Goal: Task Accomplishment & Management: Manage account settings

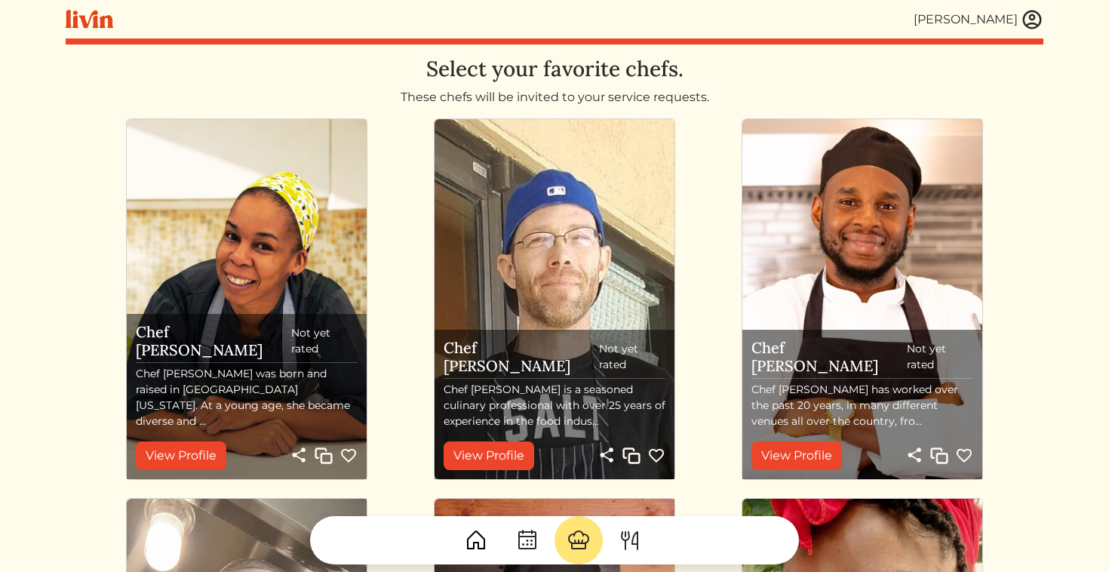
click at [1038, 23] on img at bounding box center [1031, 19] width 23 height 23
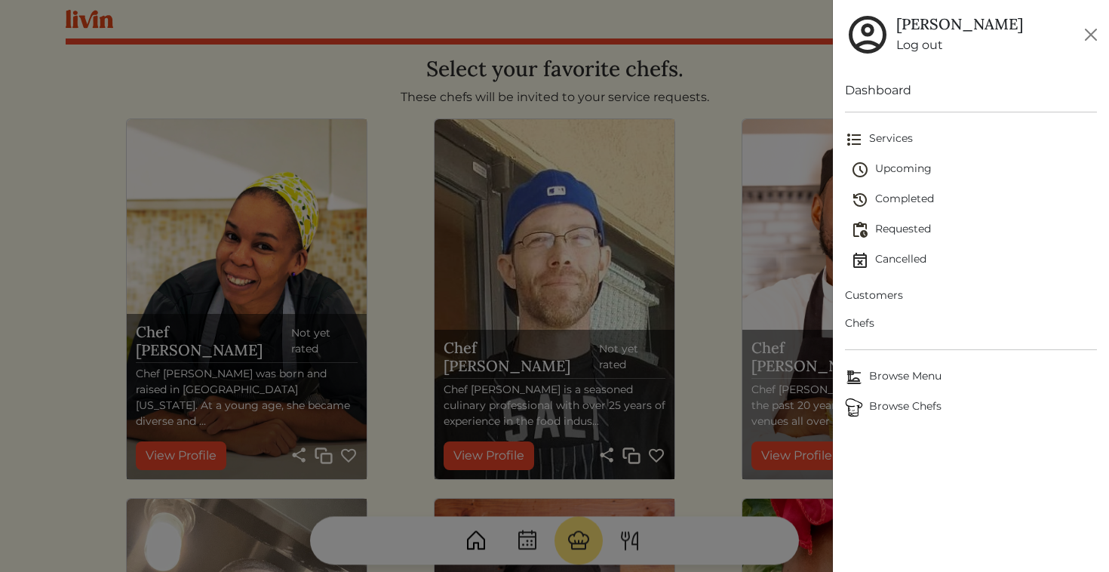
click at [894, 167] on span "Upcoming" at bounding box center [974, 170] width 247 height 18
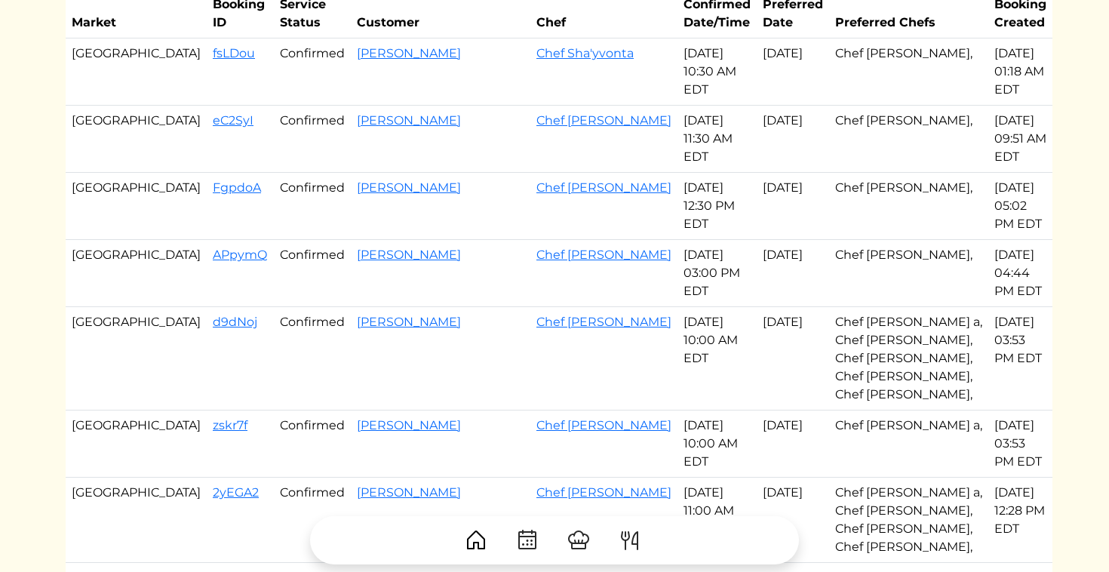
scroll to position [111, 0]
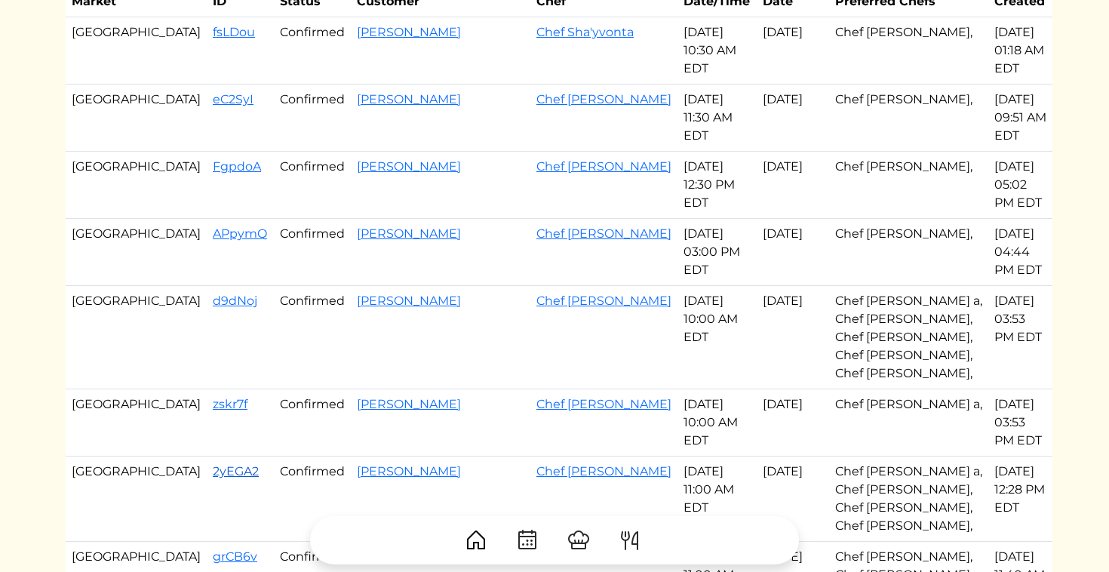
click at [213, 464] on link "2yEGA2" at bounding box center [236, 471] width 46 height 14
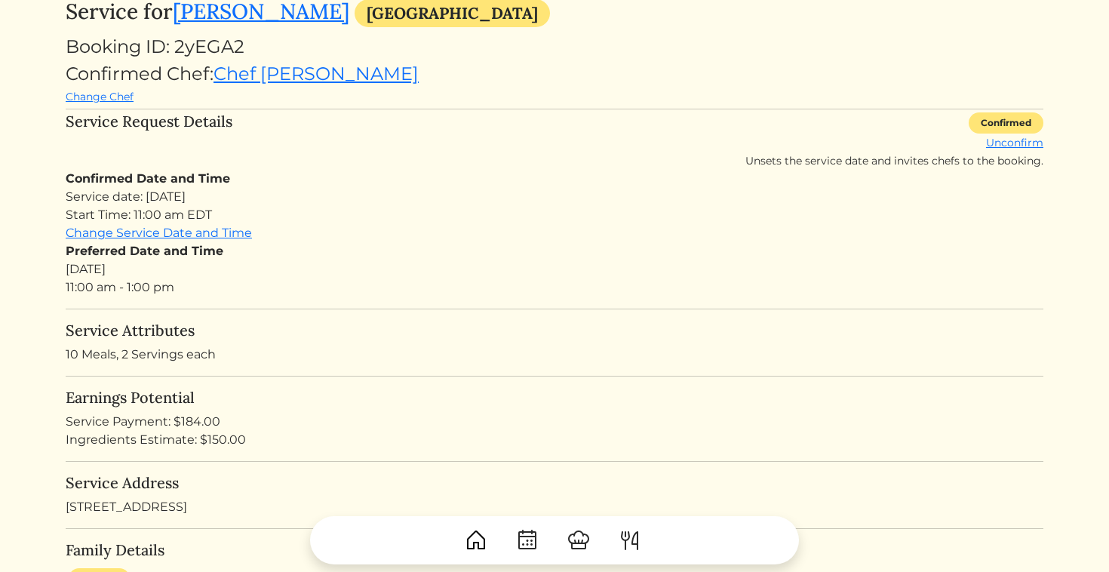
scroll to position [96, 0]
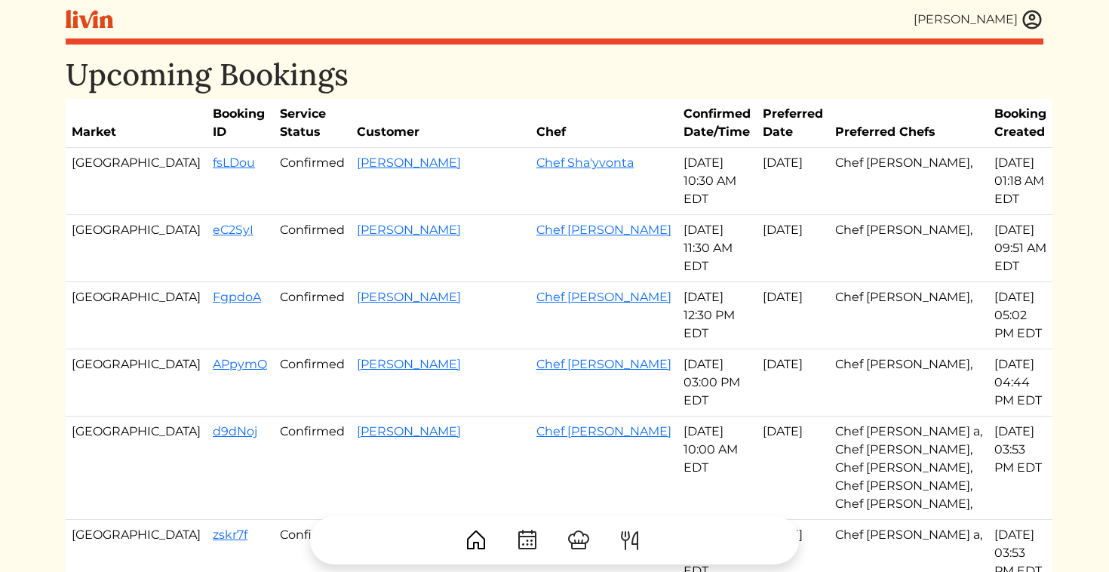
click at [1032, 24] on img at bounding box center [1031, 19] width 23 height 23
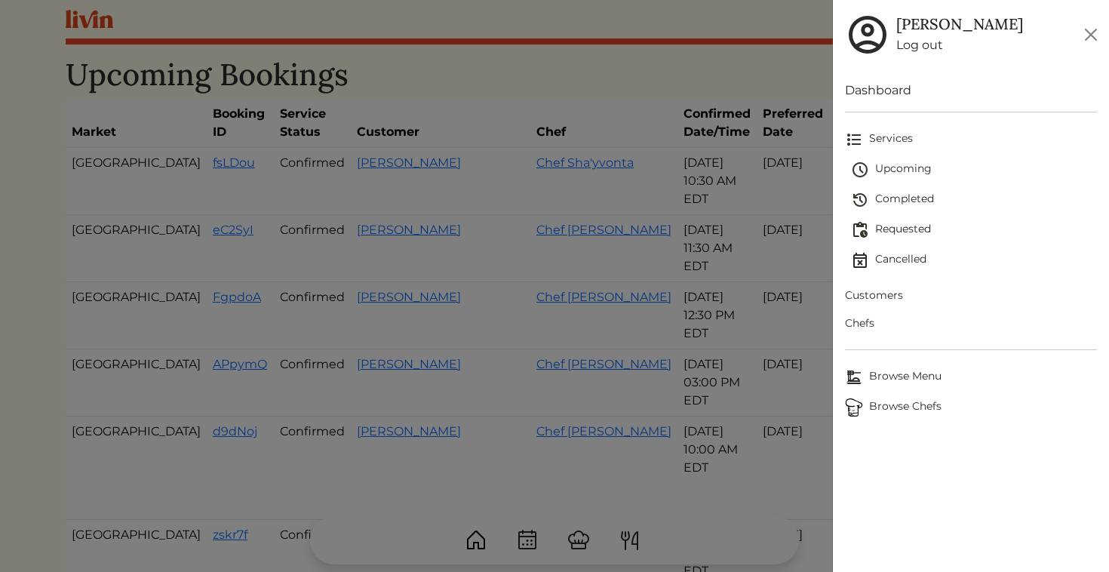
click at [916, 229] on span "Requested" at bounding box center [974, 230] width 247 height 18
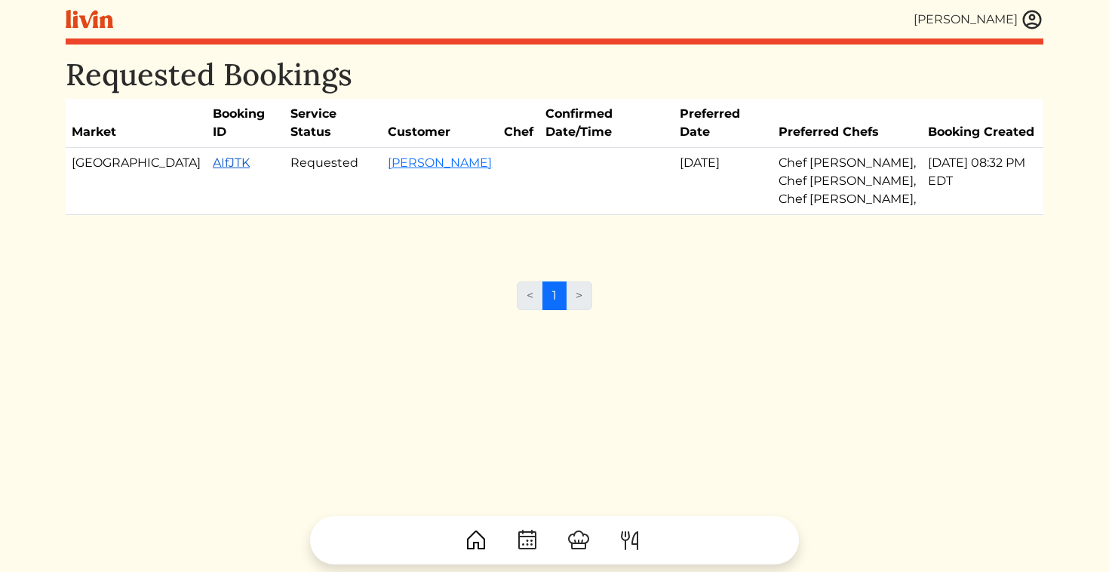
click at [213, 155] on link "AIfJTK" at bounding box center [231, 162] width 37 height 14
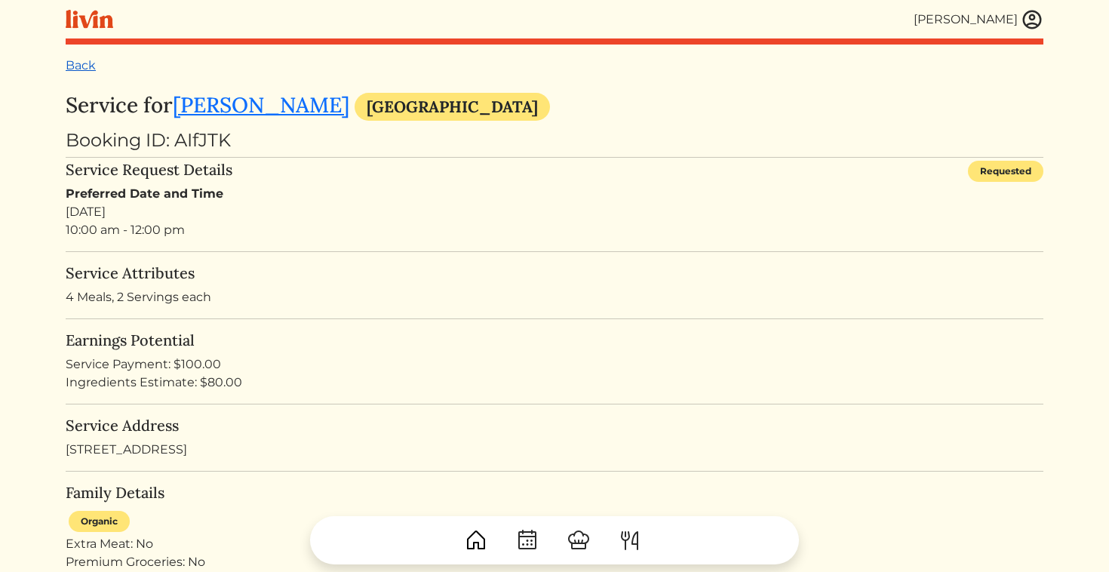
click at [75, 66] on link "Back" at bounding box center [81, 65] width 30 height 14
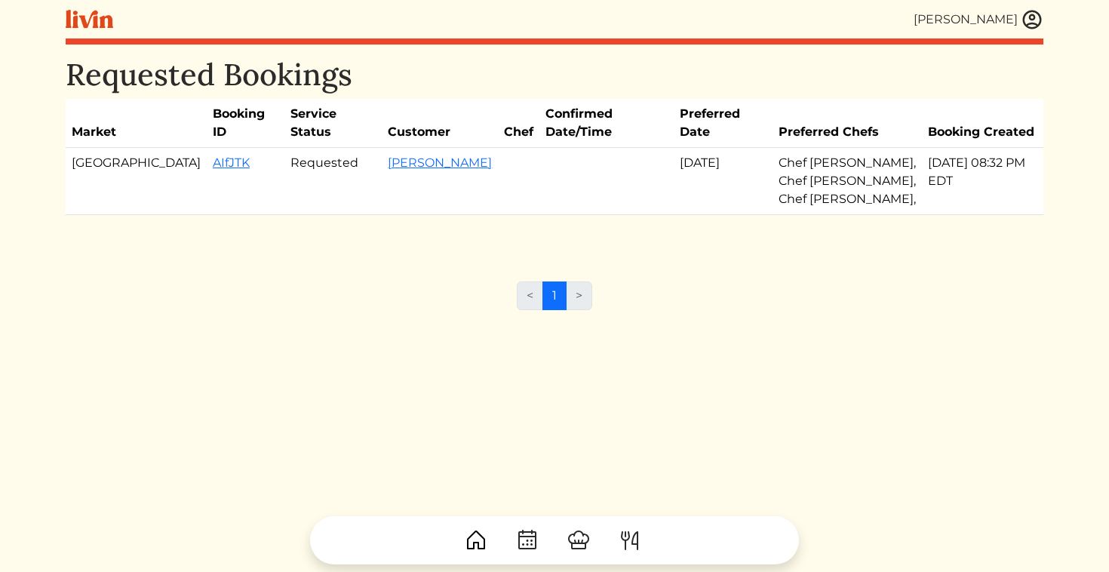
click at [1032, 23] on img at bounding box center [1031, 19] width 23 height 23
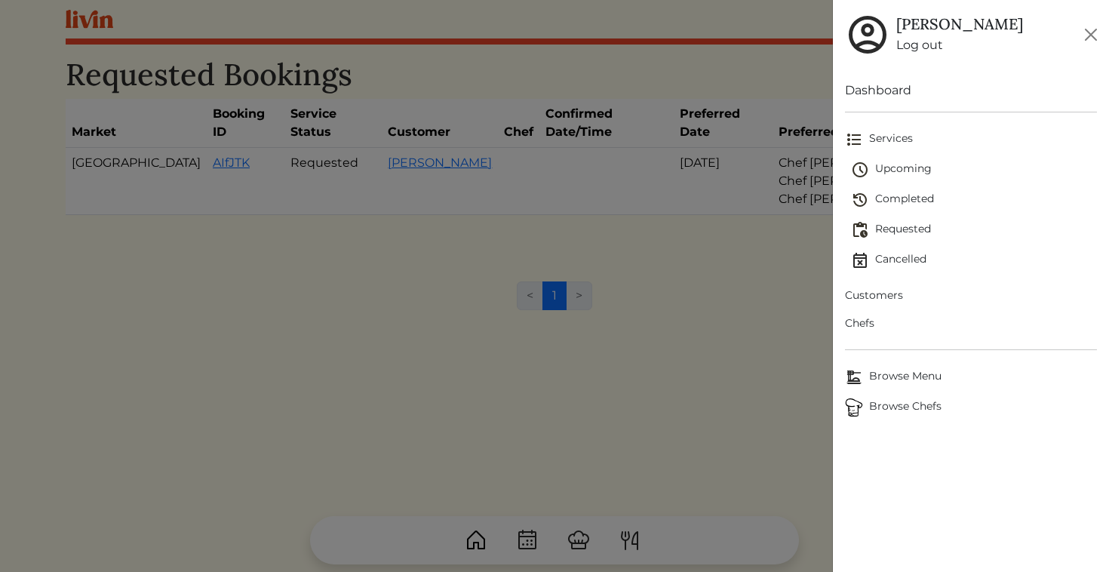
click at [898, 174] on span "Upcoming" at bounding box center [974, 170] width 247 height 18
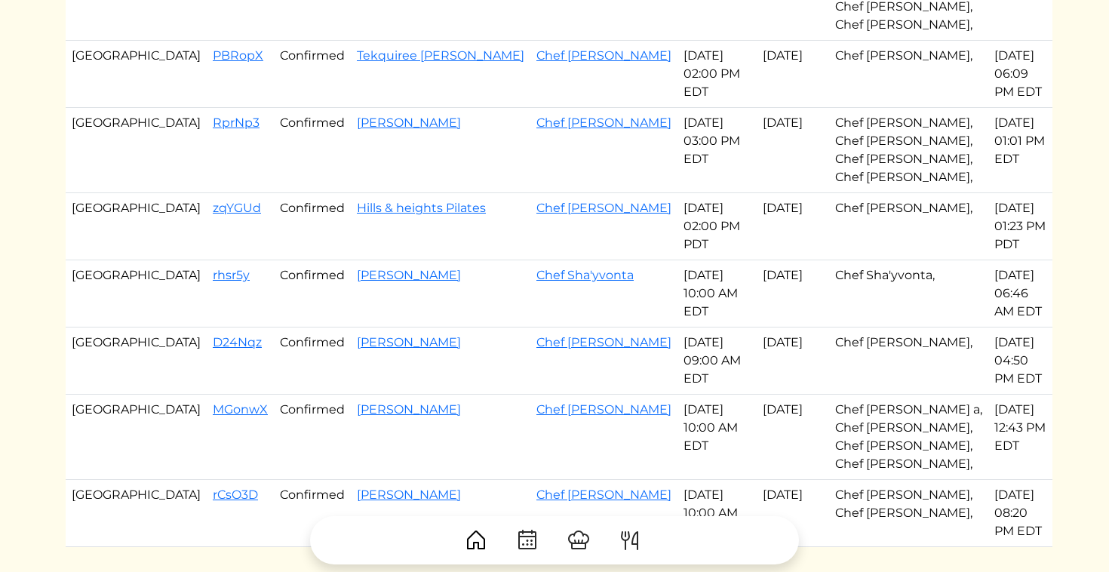
scroll to position [808, 0]
click at [213, 199] on link "zqYGUd" at bounding box center [237, 206] width 48 height 14
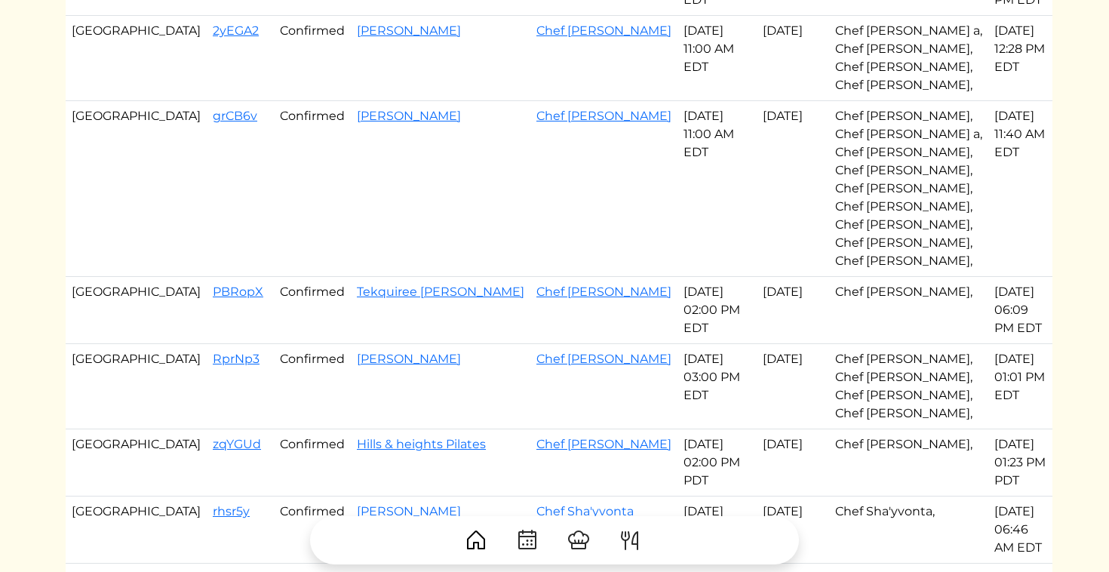
scroll to position [572, 0]
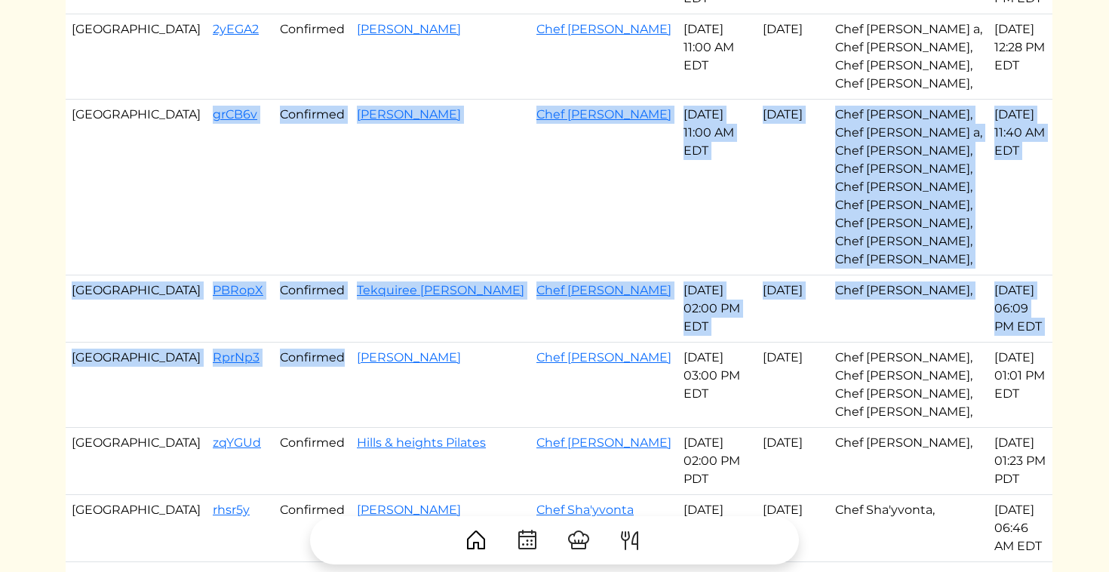
drag, startPoint x: 141, startPoint y: 26, endPoint x: 291, endPoint y: 308, distance: 319.5
click at [291, 308] on tbody "Atlanta fsLDou Confirmed [PERSON_NAME] Chef Sha'yvonta [DATE] 10:30 AM EDT Sep …" at bounding box center [559, 178] width 986 height 1206
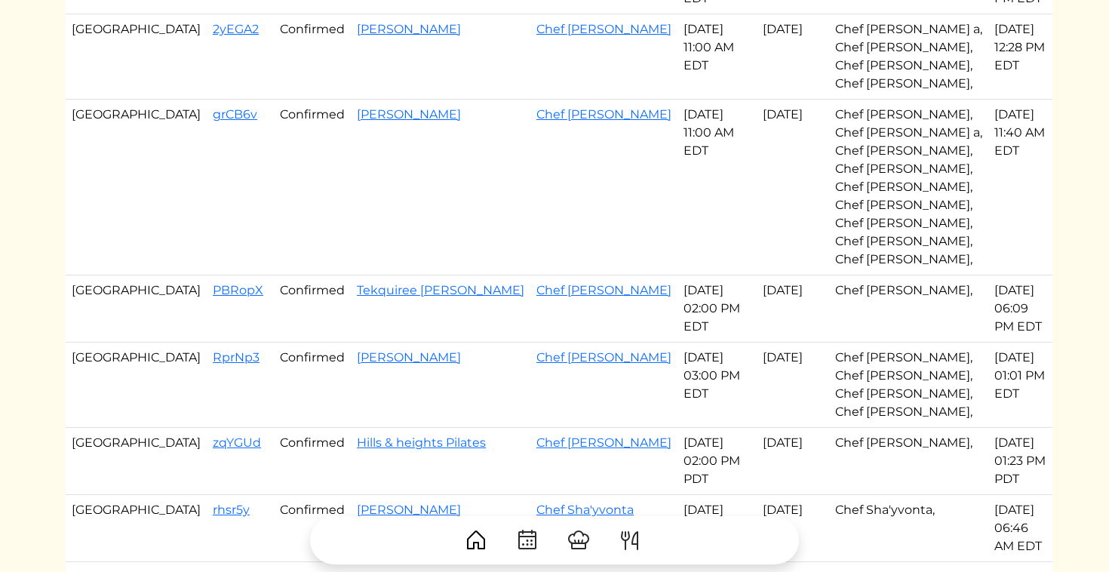
click at [373, 342] on td "[PERSON_NAME]" at bounding box center [440, 384] width 179 height 85
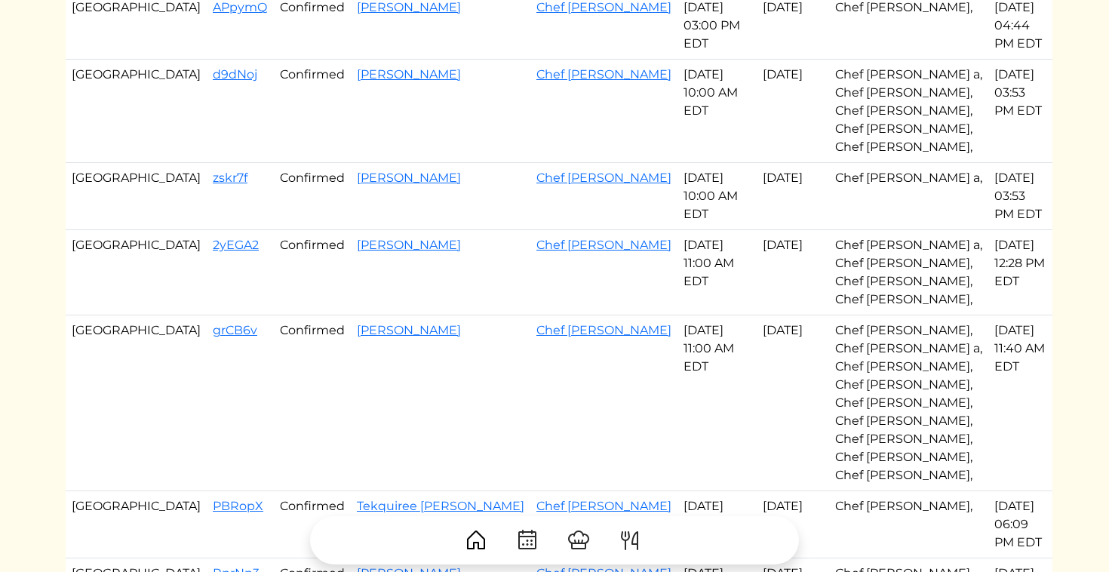
scroll to position [0, 0]
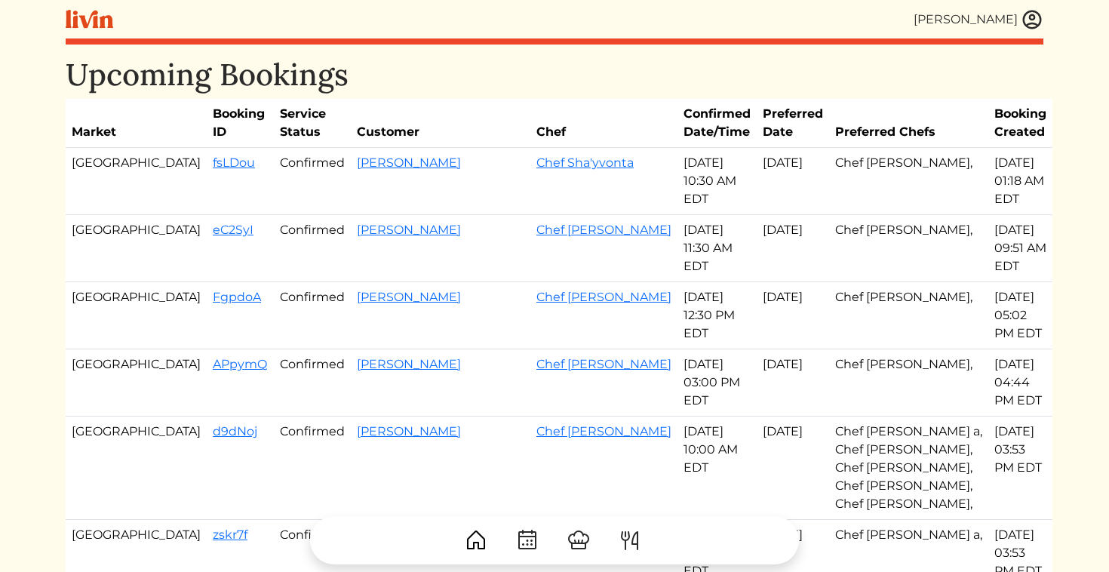
click at [1036, 7] on div "[PERSON_NAME]" at bounding box center [554, 19] width 977 height 38
click at [1031, 18] on img at bounding box center [1031, 19] width 23 height 23
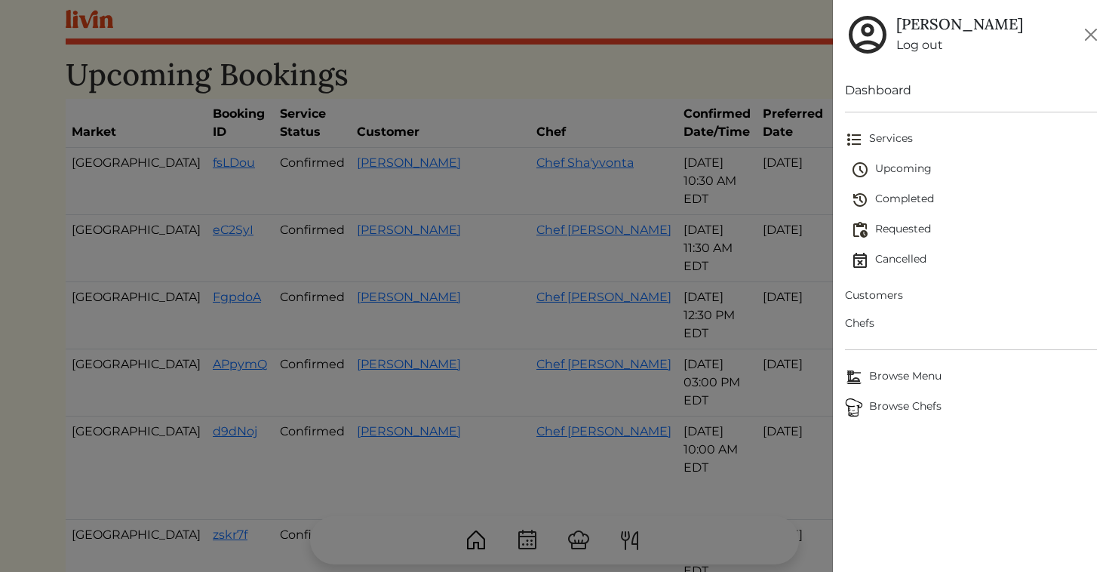
click at [876, 289] on span "Customers" at bounding box center [971, 295] width 253 height 16
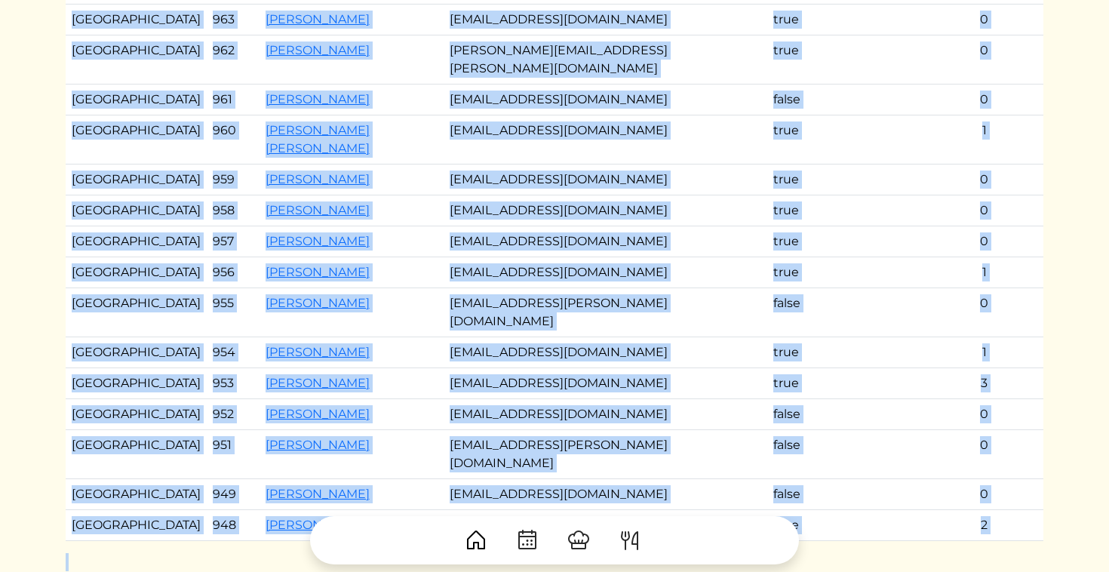
scroll to position [198, 0]
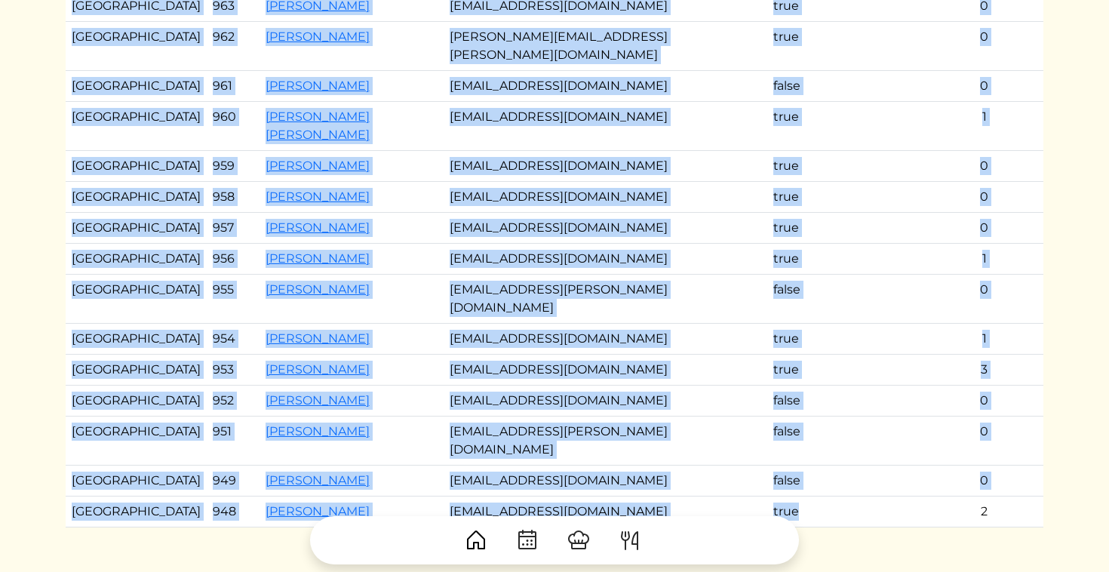
drag, startPoint x: 66, startPoint y: 189, endPoint x: 785, endPoint y: 421, distance: 755.3
click at [785, 421] on tbody "Los Angeles 963 [PERSON_NAME] [EMAIL_ADDRESS][DOMAIN_NAME] true 0 Atlanta 962 […" at bounding box center [554, 259] width 977 height 536
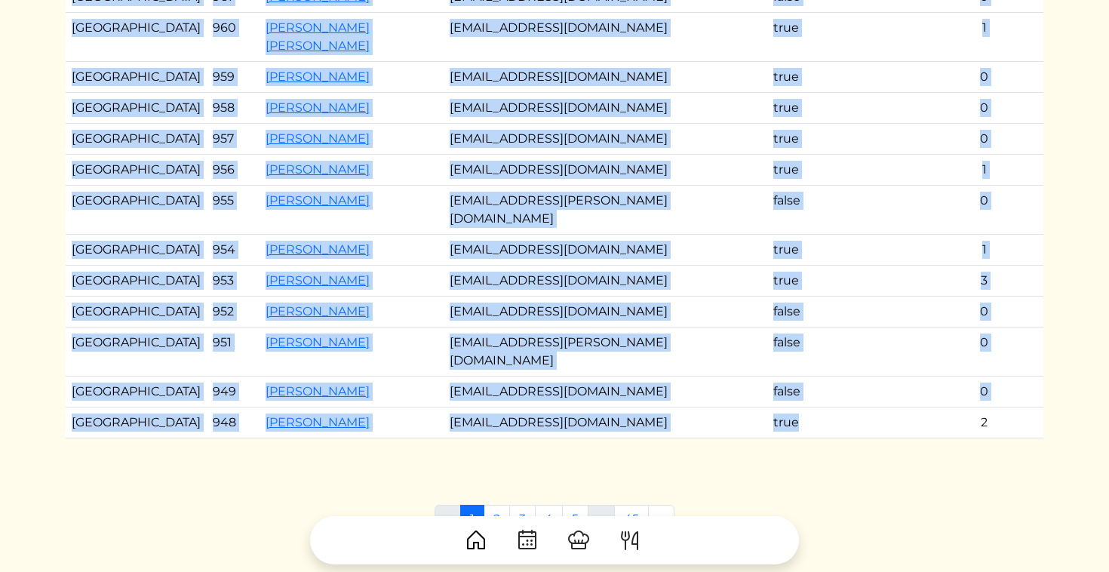
scroll to position [289, 0]
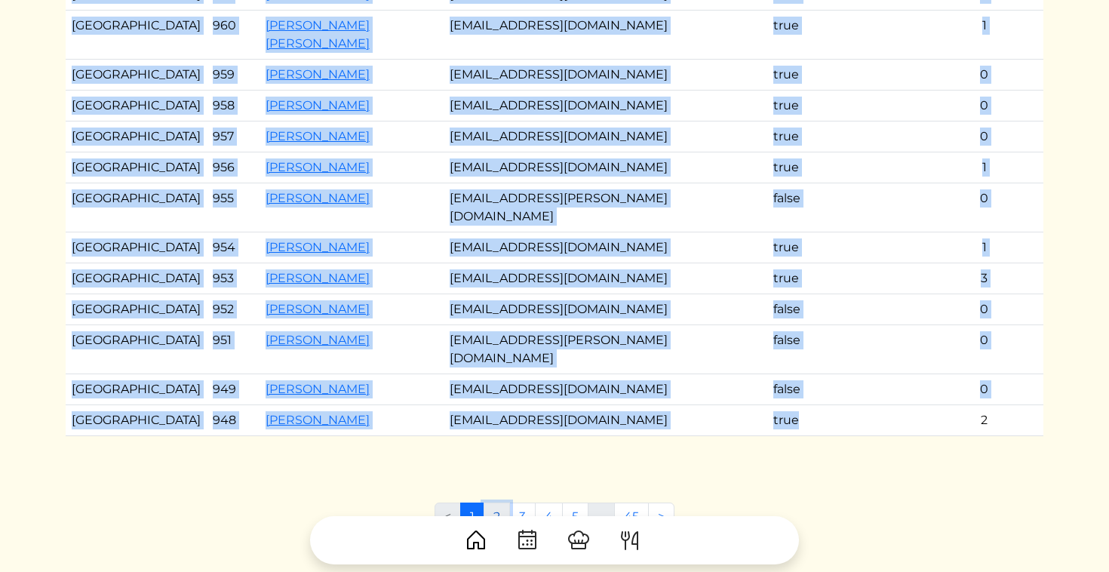
click at [497, 502] on link "2" at bounding box center [496, 516] width 26 height 29
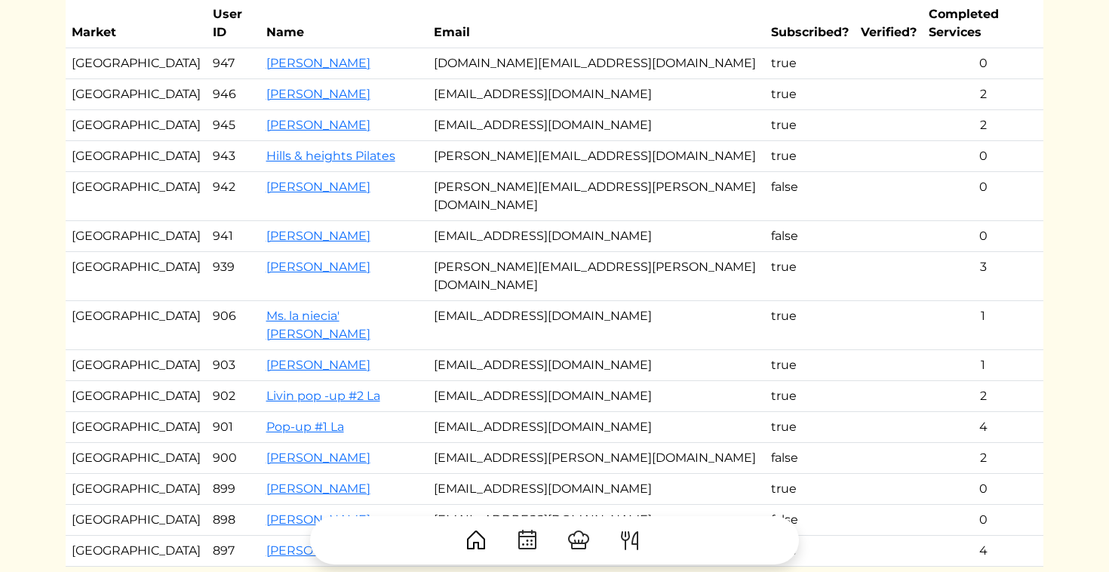
scroll to position [214, 0]
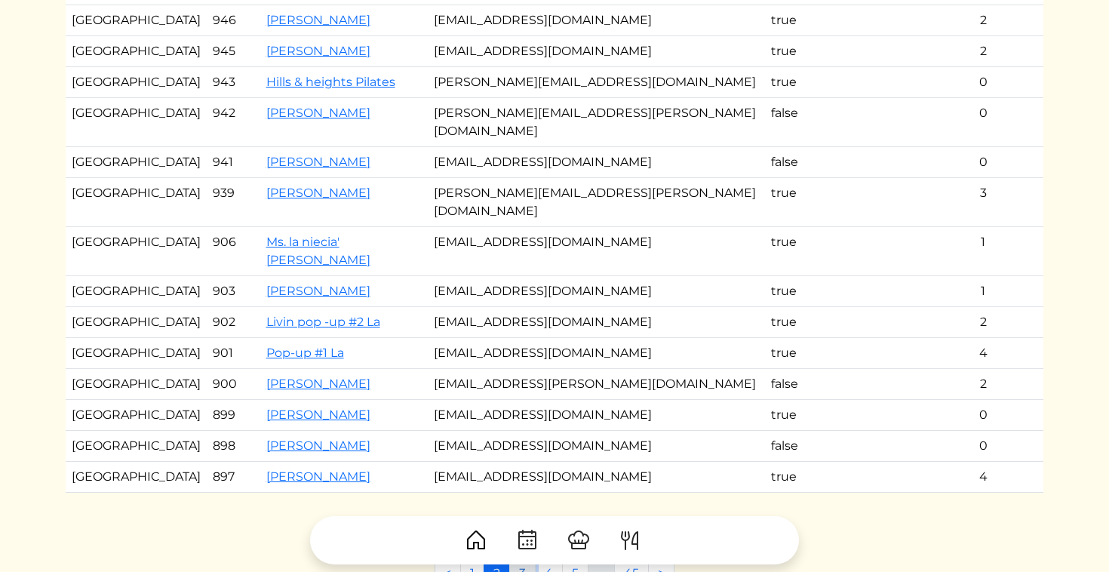
click at [523, 559] on link "3" at bounding box center [522, 573] width 26 height 29
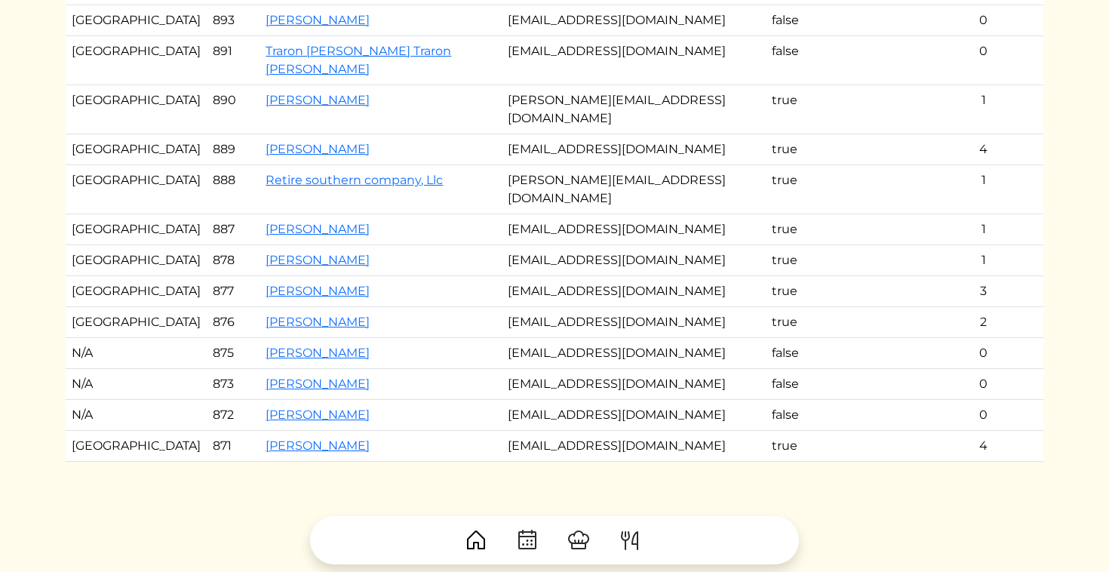
scroll to position [347, 0]
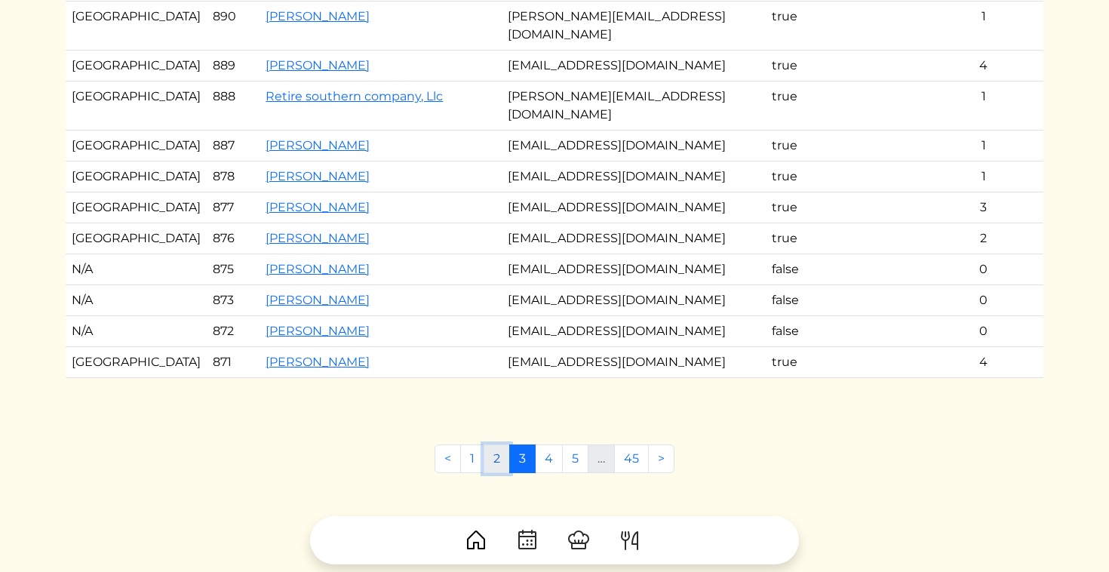
click at [496, 444] on link "2" at bounding box center [496, 458] width 26 height 29
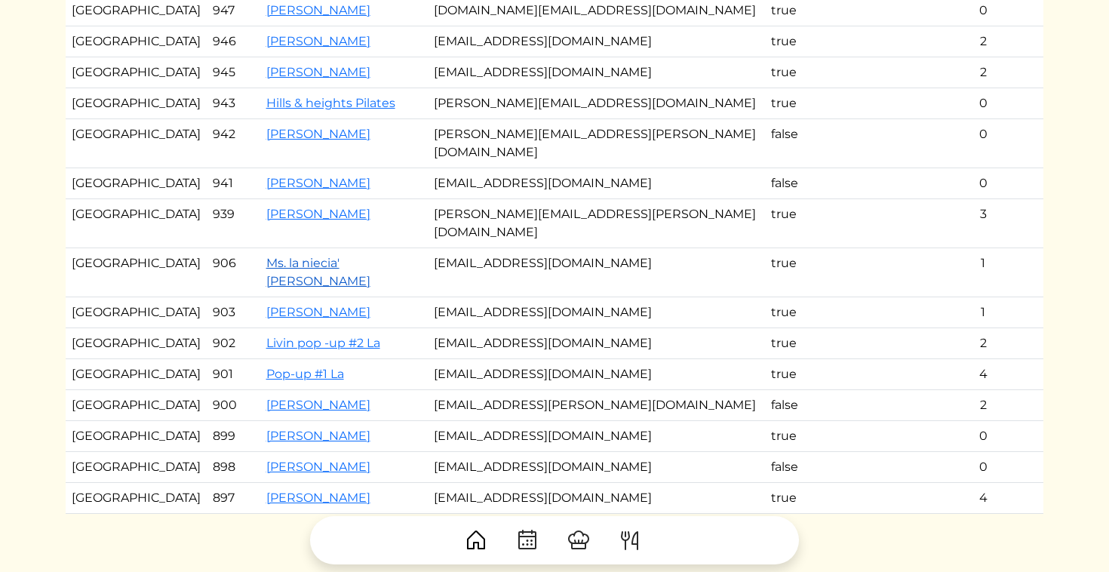
scroll to position [43, 0]
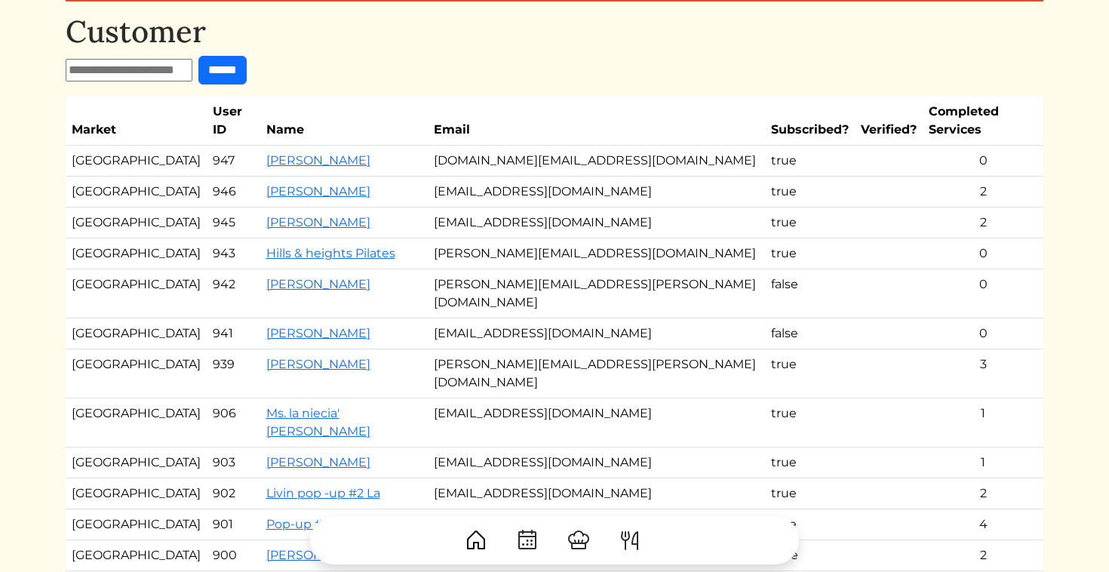
click at [186, 72] on input "text" at bounding box center [129, 70] width 127 height 23
type input "******"
click at [198, 56] on input "******" at bounding box center [222, 70] width 48 height 29
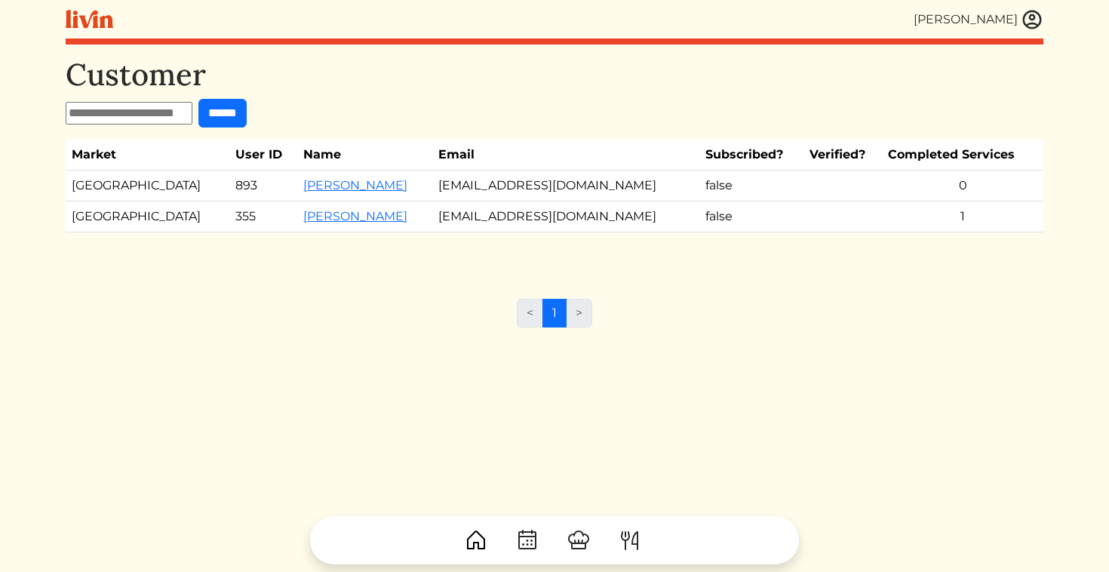
click at [163, 106] on input "text" at bounding box center [129, 113] width 127 height 23
click at [245, 104] on input "******" at bounding box center [222, 113] width 48 height 29
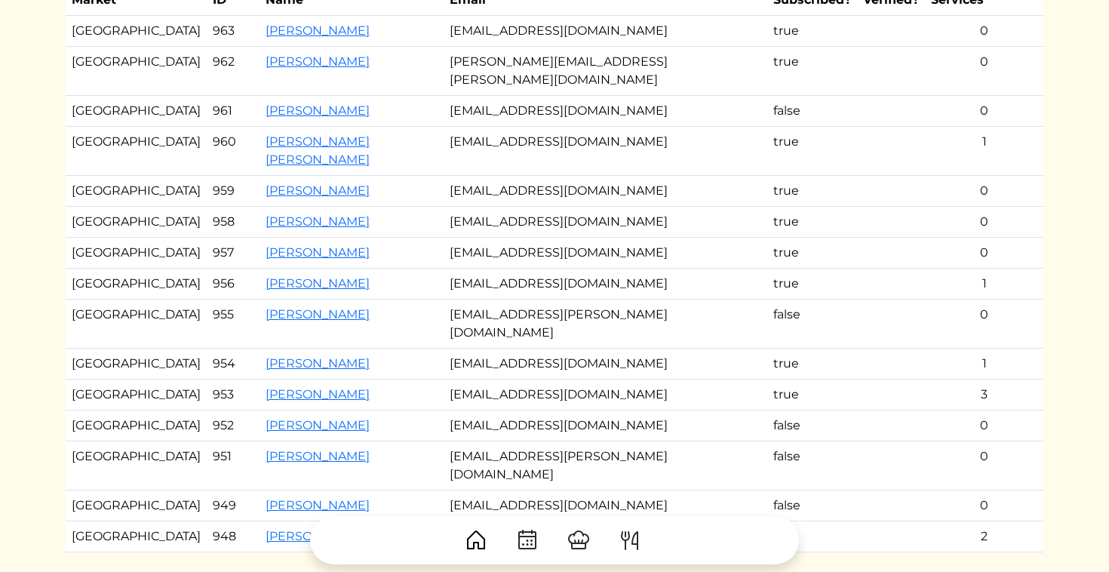
scroll to position [347, 0]
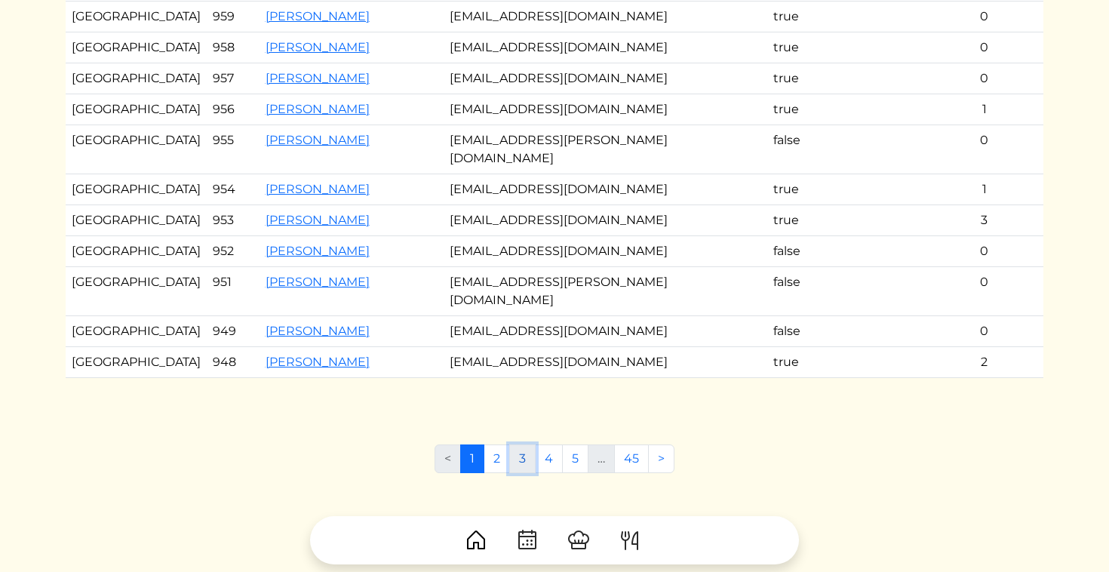
click at [520, 444] on link "3" at bounding box center [522, 458] width 26 height 29
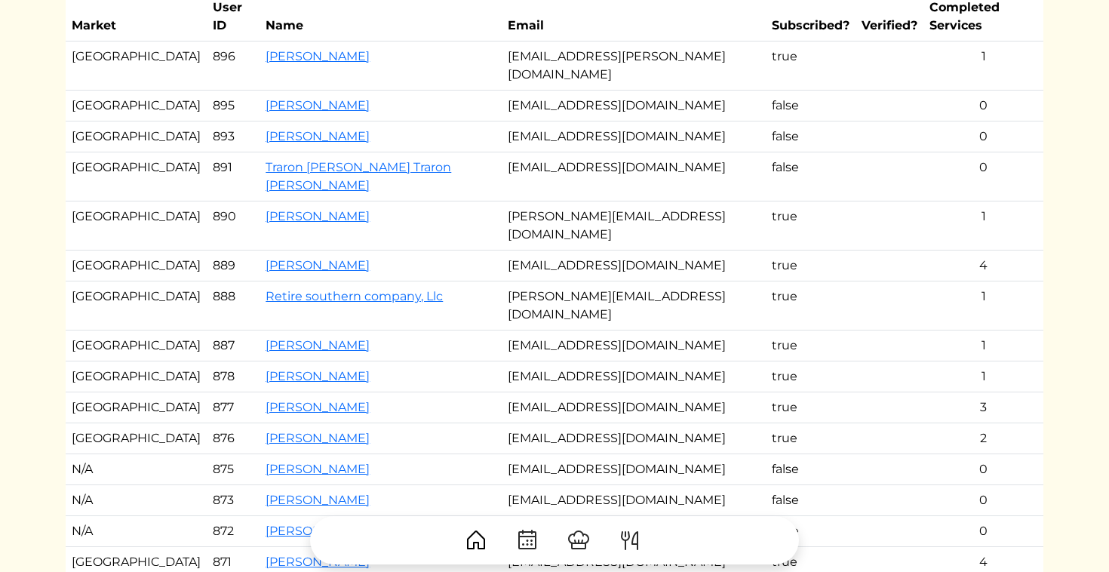
scroll to position [347, 0]
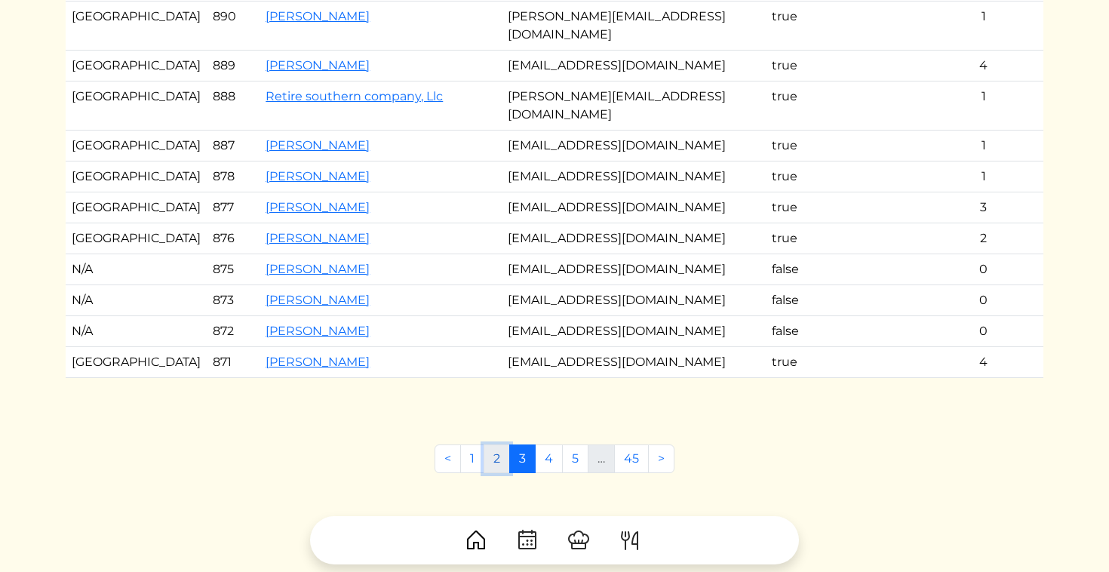
click at [491, 444] on link "2" at bounding box center [496, 458] width 26 height 29
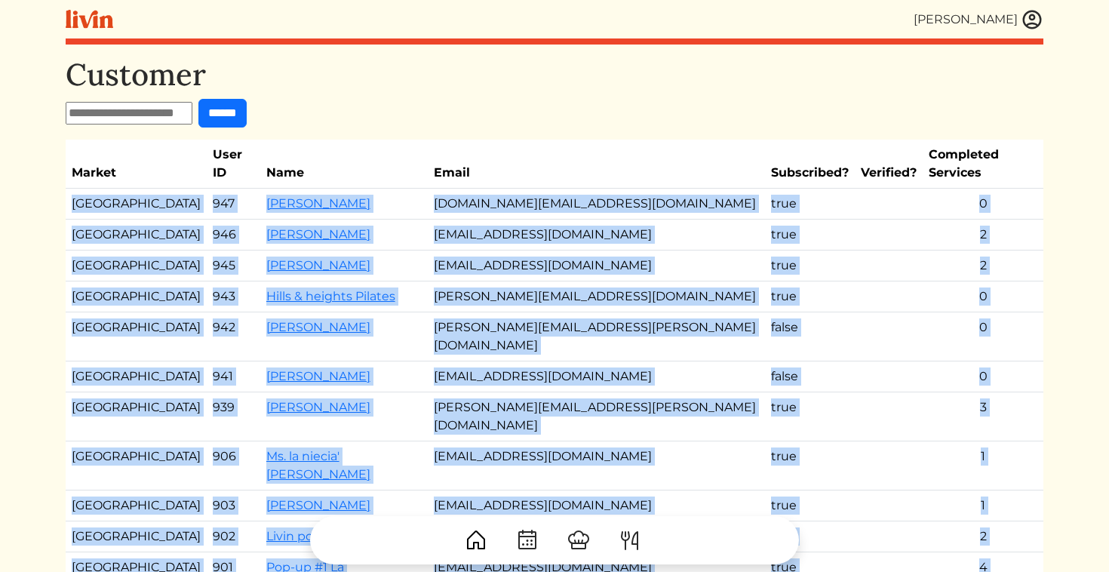
drag, startPoint x: 740, startPoint y: 275, endPoint x: 69, endPoint y: 189, distance: 675.9
click at [69, 189] on tbody "Atlanta 947 [PERSON_NAME] [DOMAIN_NAME][EMAIL_ADDRESS][DOMAIN_NAME] true 0 [GEO…" at bounding box center [554, 448] width 977 height 518
copy tbody "Atlanta 947 [PERSON_NAME] [DOMAIN_NAME][EMAIL_ADDRESS][DOMAIN_NAME] true 0 [GEO…"
click at [405, 229] on td "[PERSON_NAME]" at bounding box center [343, 234] width 167 height 31
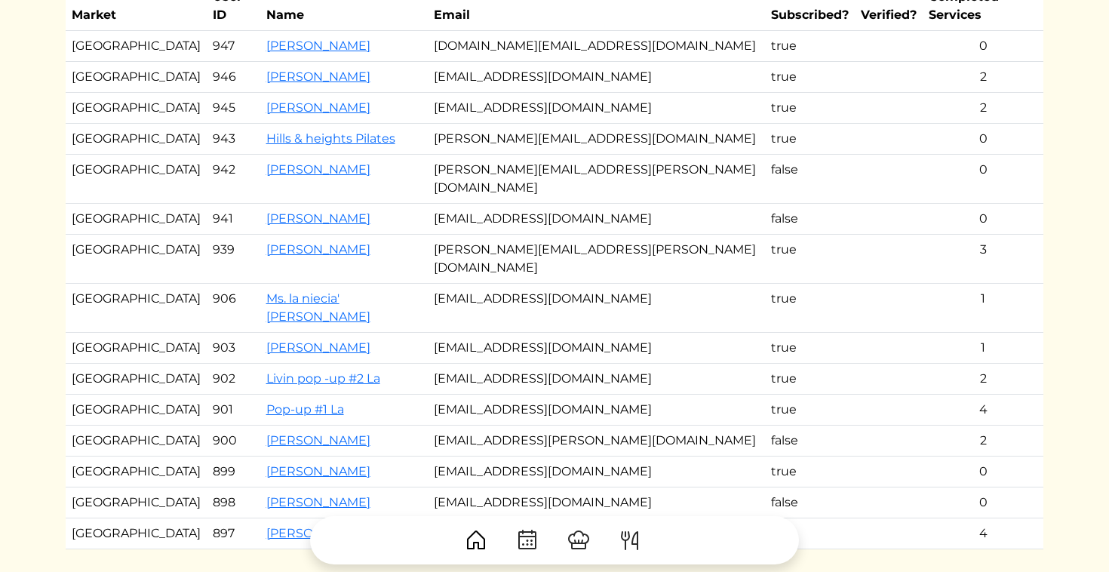
scroll to position [347, 0]
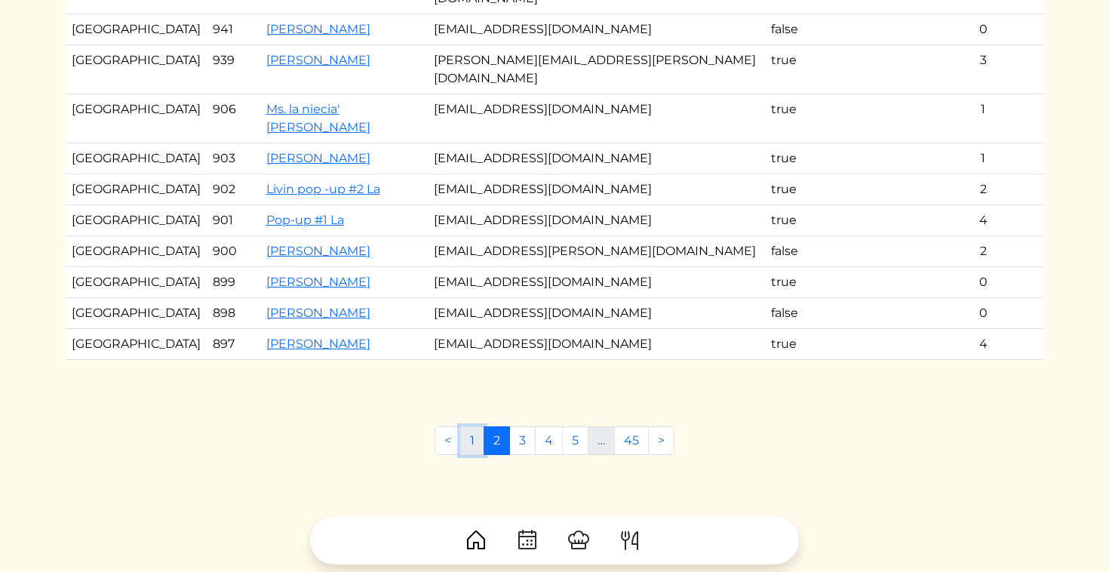
click at [471, 426] on link "1" at bounding box center [472, 440] width 24 height 29
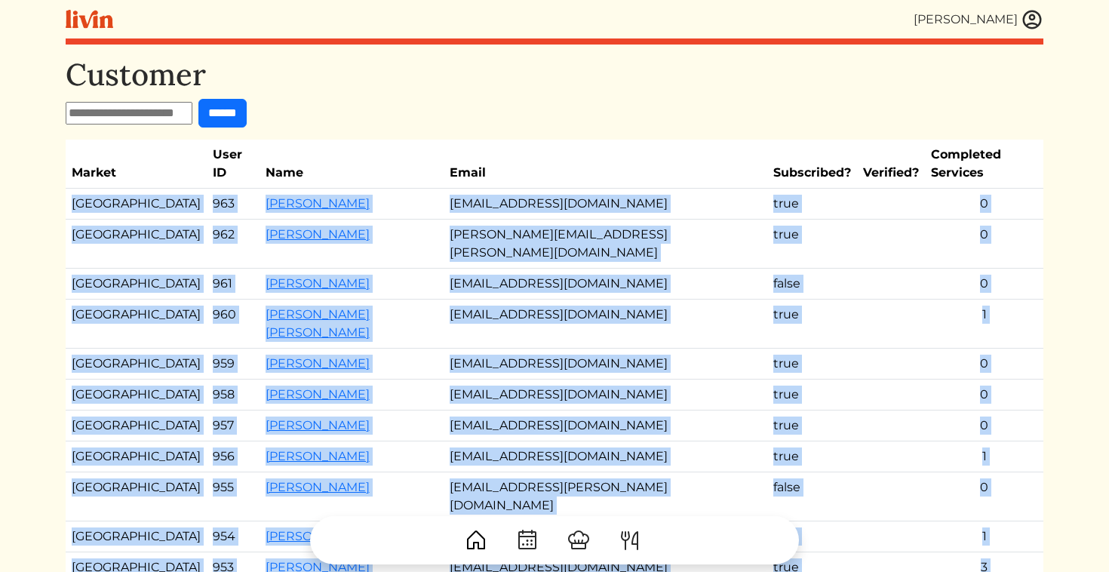
drag, startPoint x: 1001, startPoint y: 271, endPoint x: 71, endPoint y: 186, distance: 933.7
click at [71, 189] on tbody "Los Angeles 963 [PERSON_NAME] [EMAIL_ADDRESS][DOMAIN_NAME] true 0 Atlanta 962 […" at bounding box center [554, 457] width 977 height 536
copy tbody "Los Angeles 963 [PERSON_NAME] [EMAIL_ADDRESS][DOMAIN_NAME] true 0 Atlanta 962 […"
